Goal: Find contact information: Find contact information

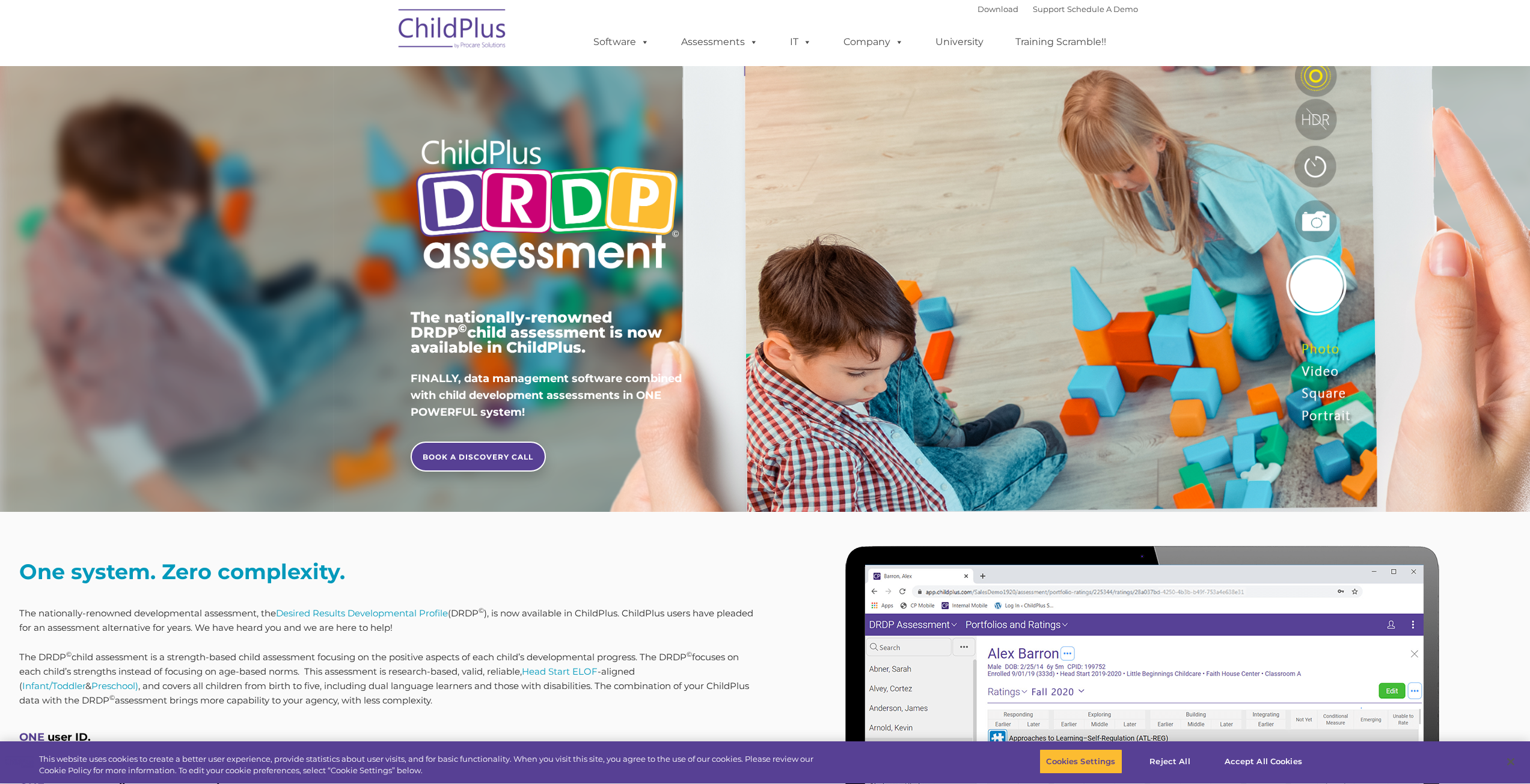
type input ""
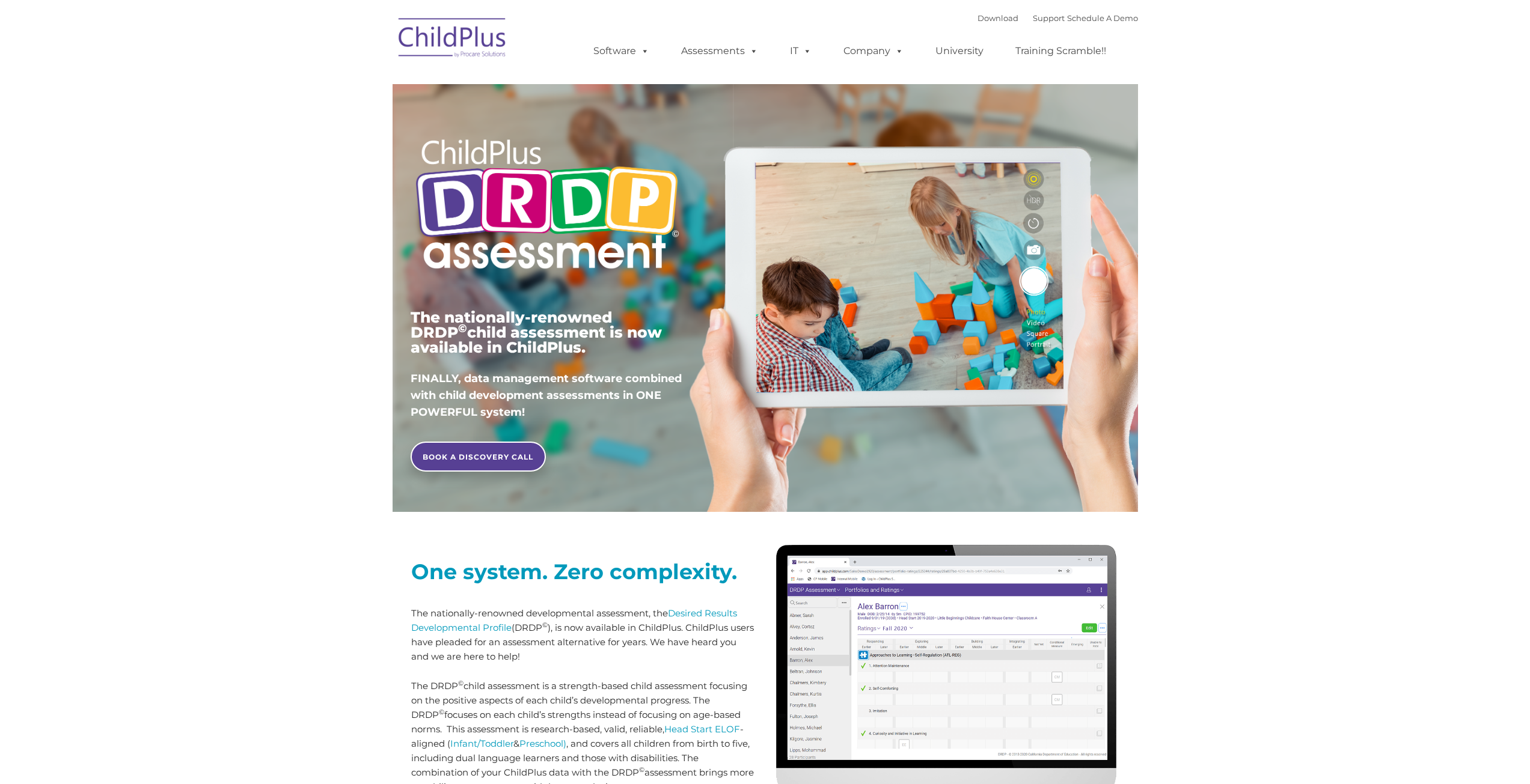
type input ""
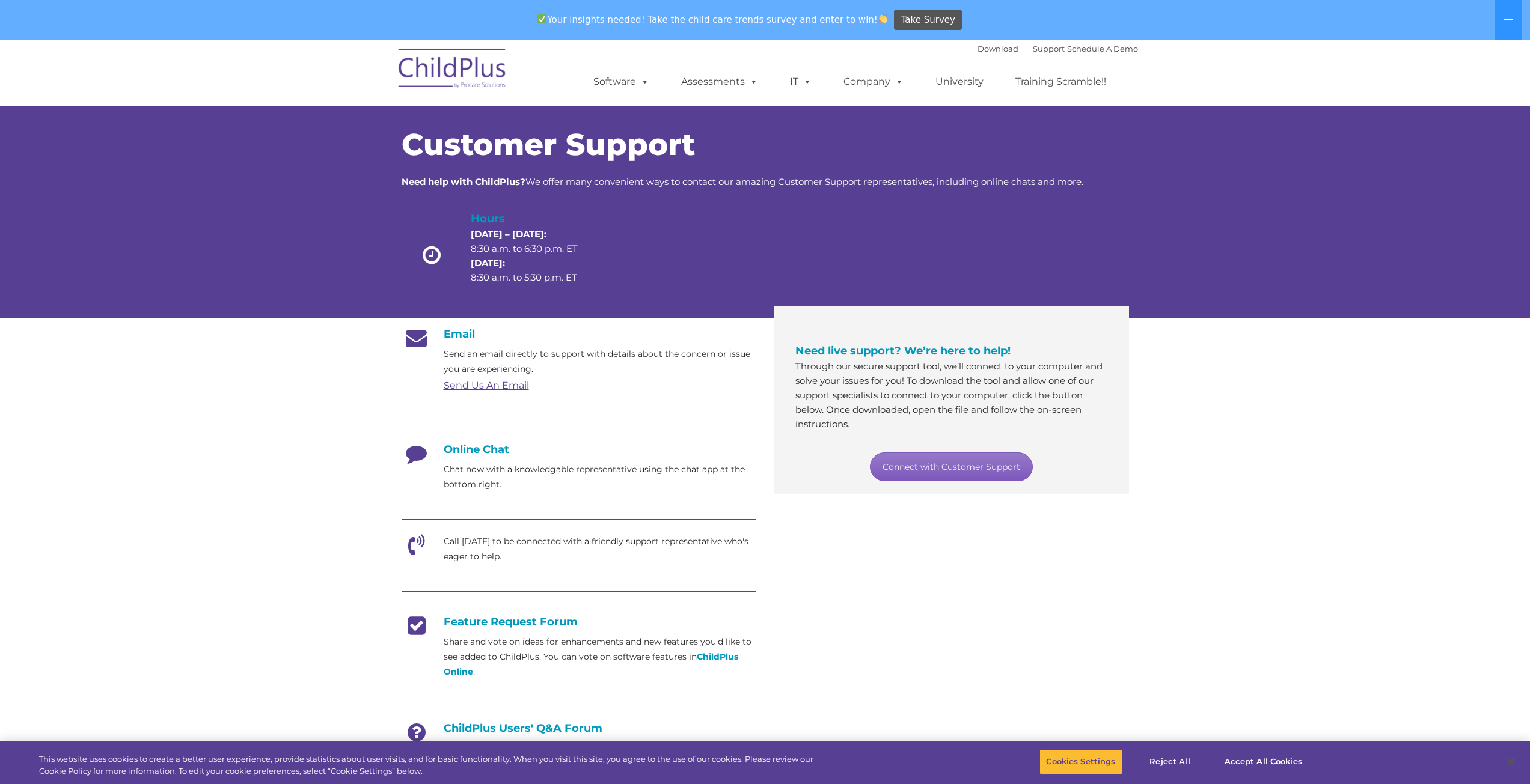
click at [944, 466] on link "Connect with Customer Support" at bounding box center [951, 467] width 163 height 29
